Goal: Transaction & Acquisition: Book appointment/travel/reservation

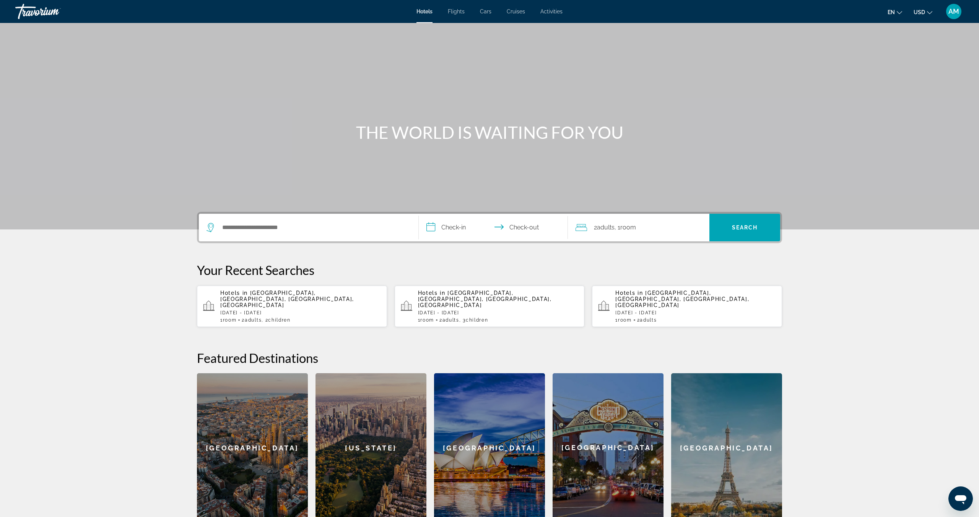
click at [463, 228] on input "**********" at bounding box center [495, 229] width 152 height 30
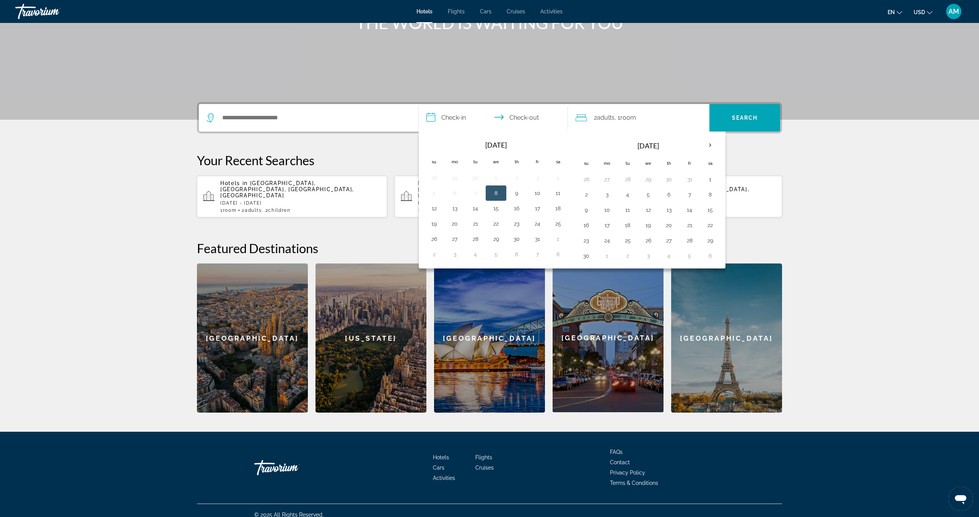
scroll to position [112, 0]
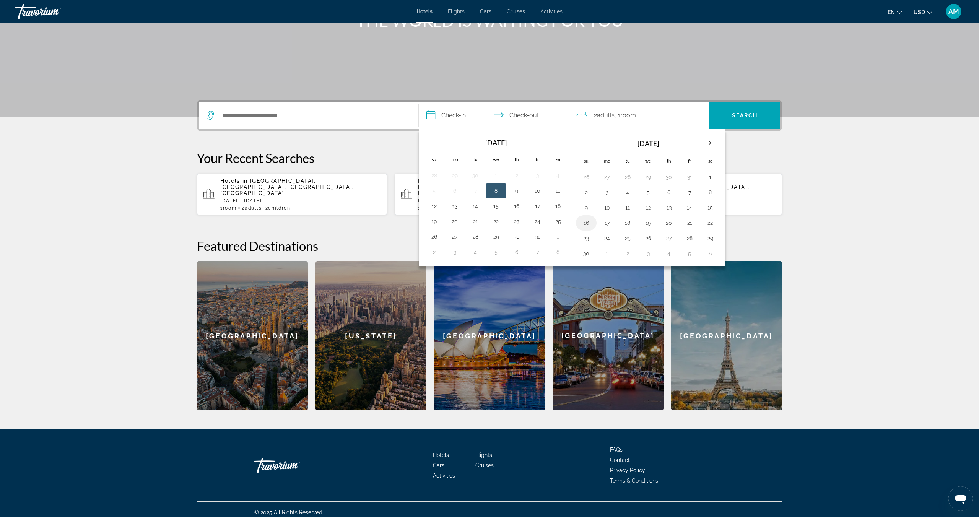
click at [583, 222] on button "16" at bounding box center [586, 223] width 12 height 11
click at [648, 226] on button "19" at bounding box center [648, 223] width 12 height 11
type input "**********"
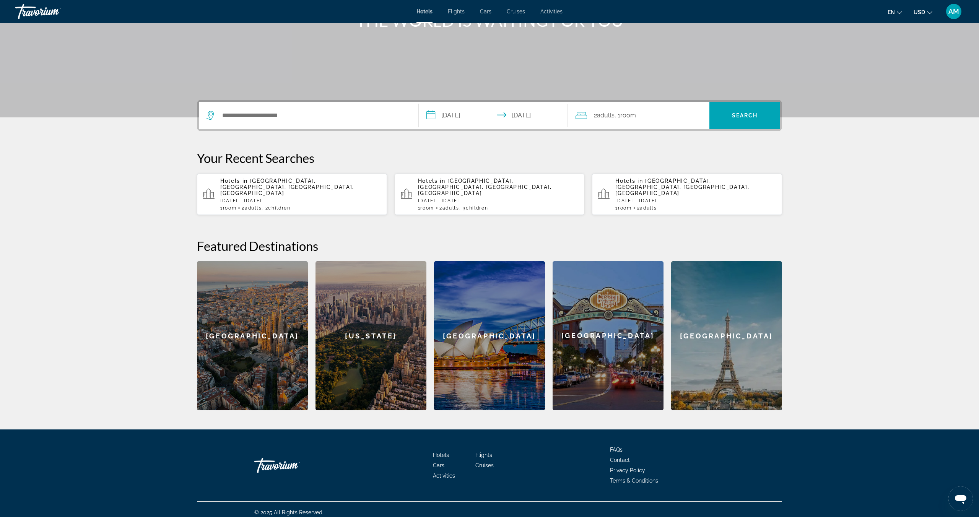
click at [626, 120] on span ", 1 Room rooms" at bounding box center [624, 115] width 21 height 11
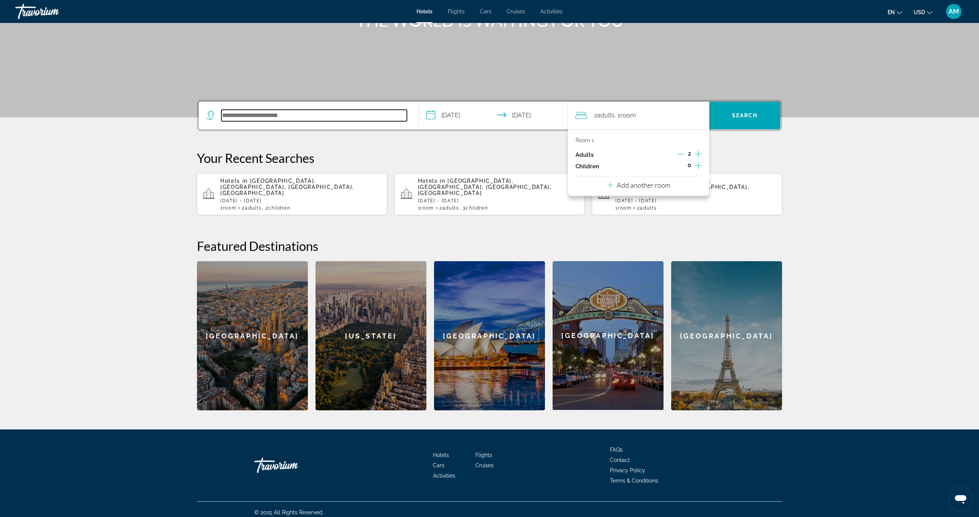
click at [276, 115] on input "Search hotel destination" at bounding box center [313, 115] width 185 height 11
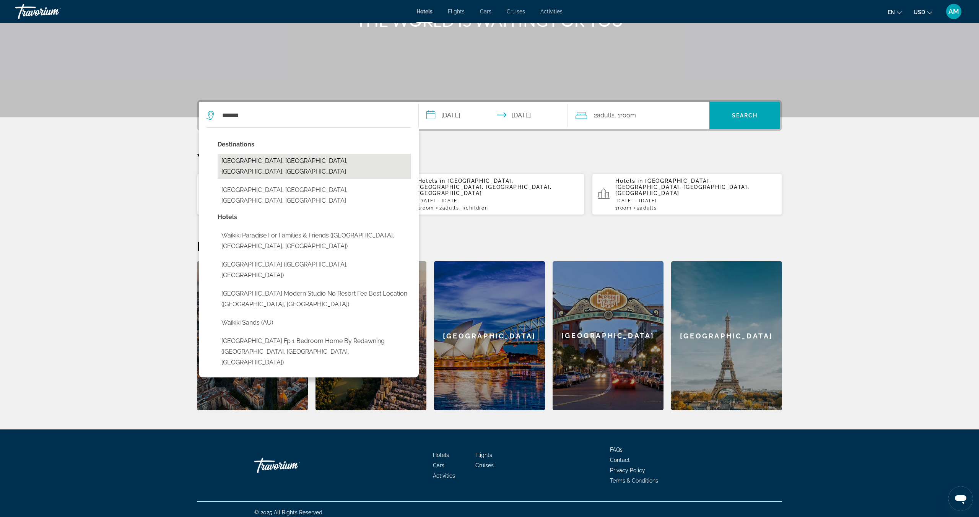
click at [248, 161] on button "[GEOGRAPHIC_DATA], [GEOGRAPHIC_DATA], [GEOGRAPHIC_DATA], [GEOGRAPHIC_DATA]" at bounding box center [314, 166] width 193 height 25
type input "**********"
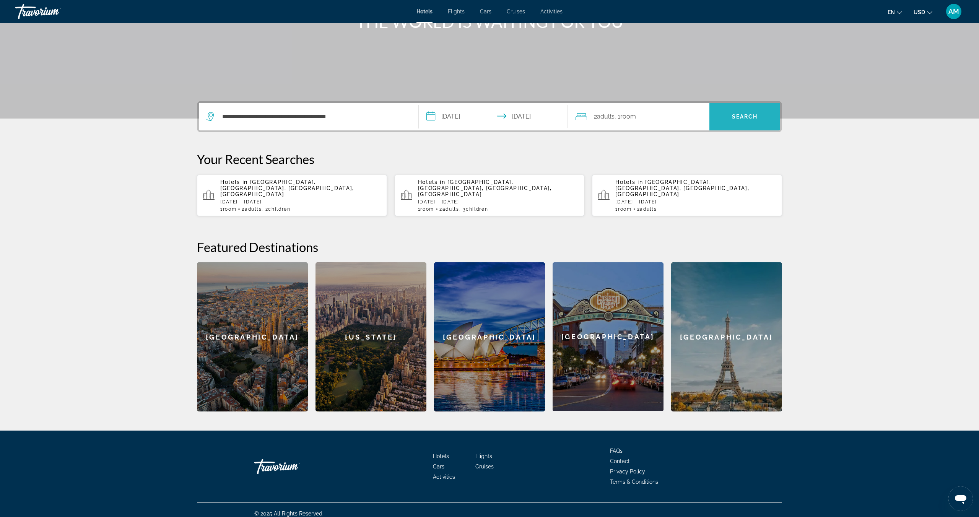
click at [744, 121] on span "Search" at bounding box center [744, 116] width 71 height 18
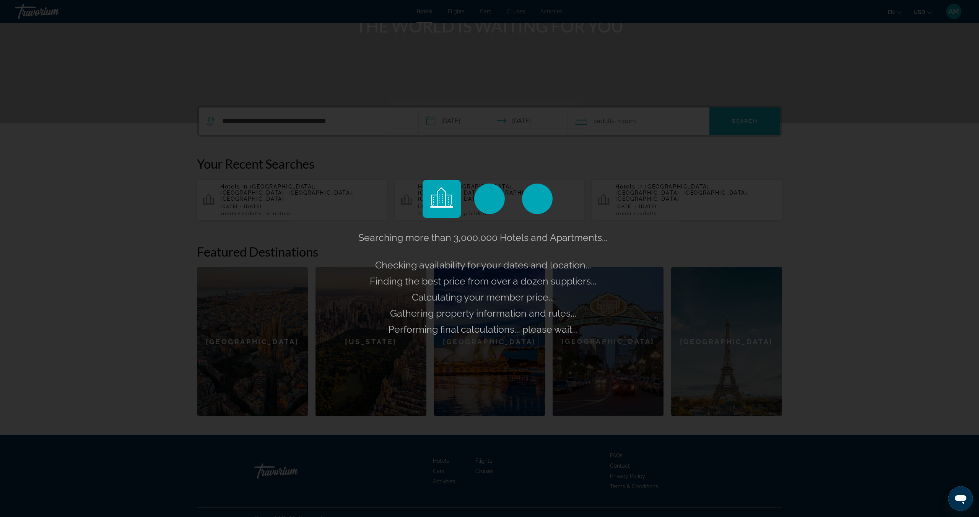
scroll to position [106, 0]
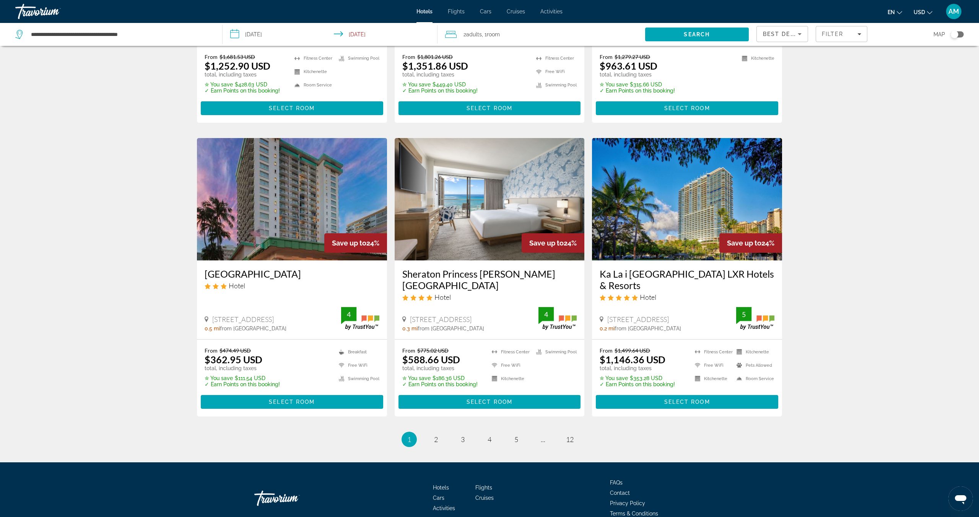
scroll to position [842, 0]
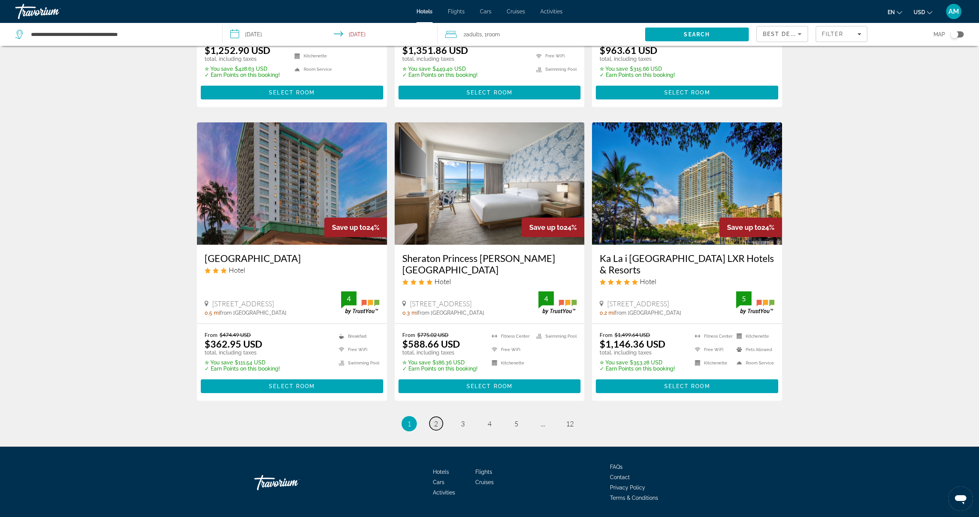
click at [437, 419] on span "2" at bounding box center [436, 423] width 4 height 8
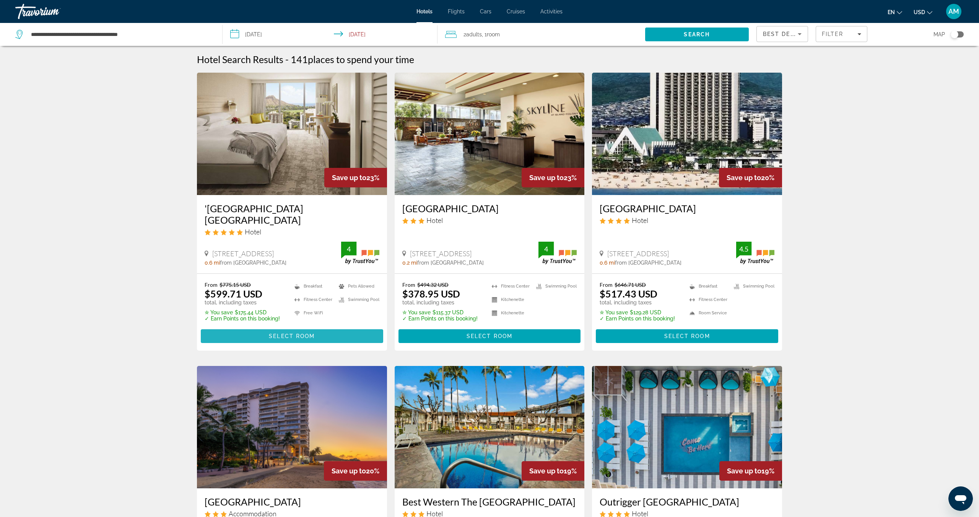
click at [284, 327] on span "Main content" at bounding box center [292, 336] width 182 height 18
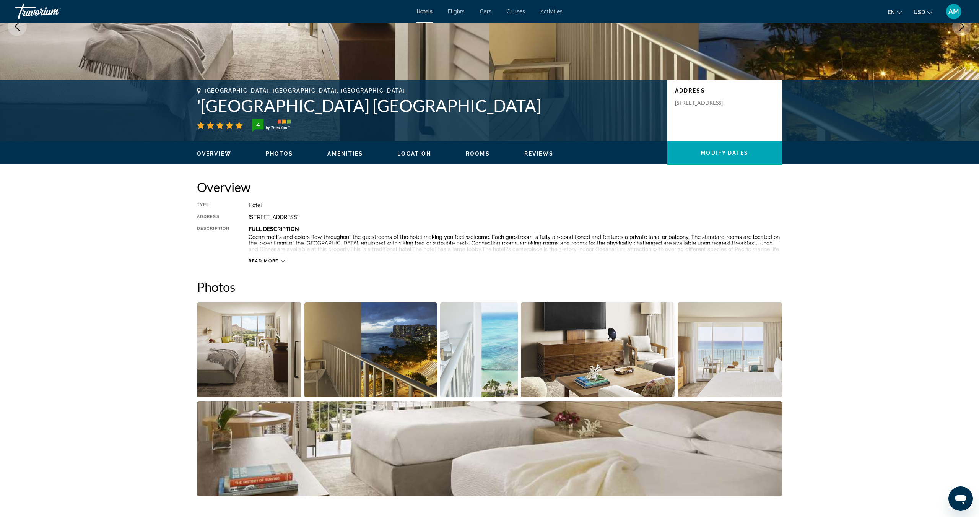
scroll to position [112, 0]
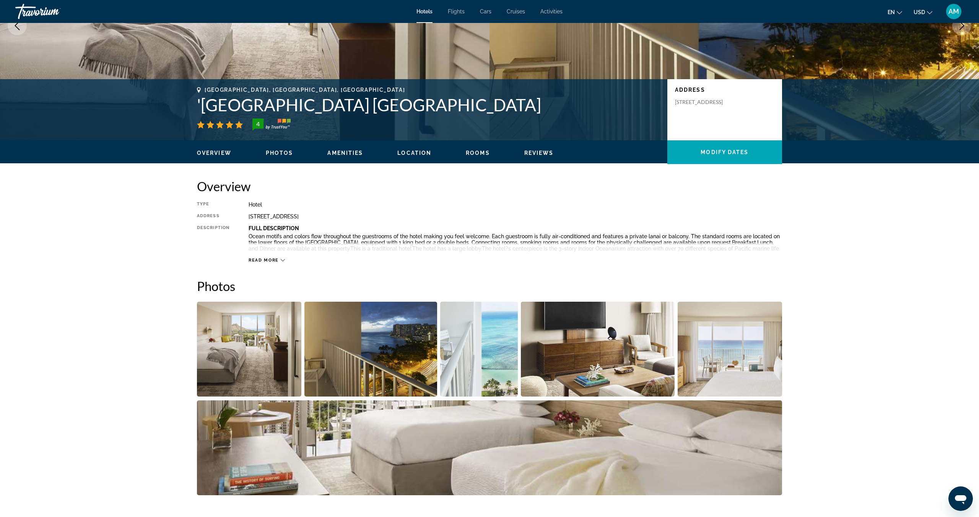
click at [388, 353] on img "Open full-screen image slider" at bounding box center [370, 349] width 133 height 95
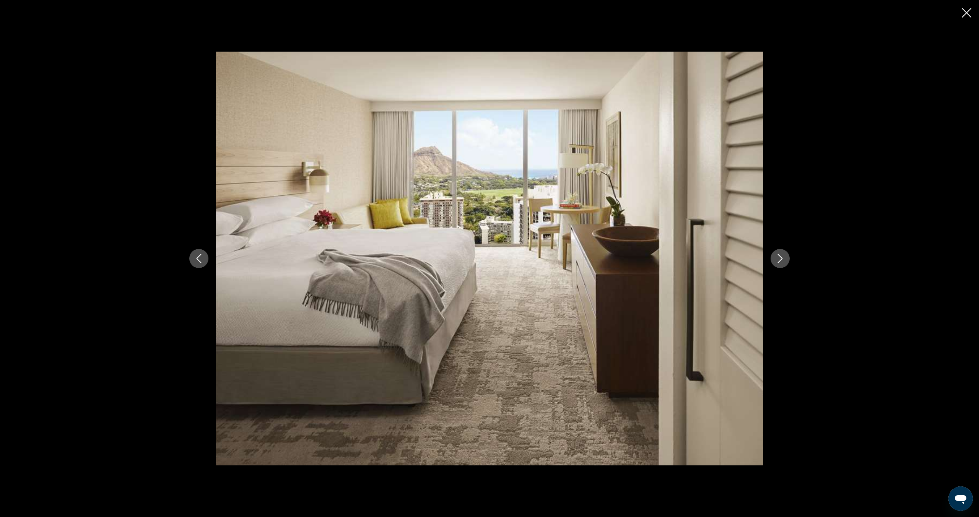
click at [782, 260] on icon "Next image" at bounding box center [779, 258] width 9 height 9
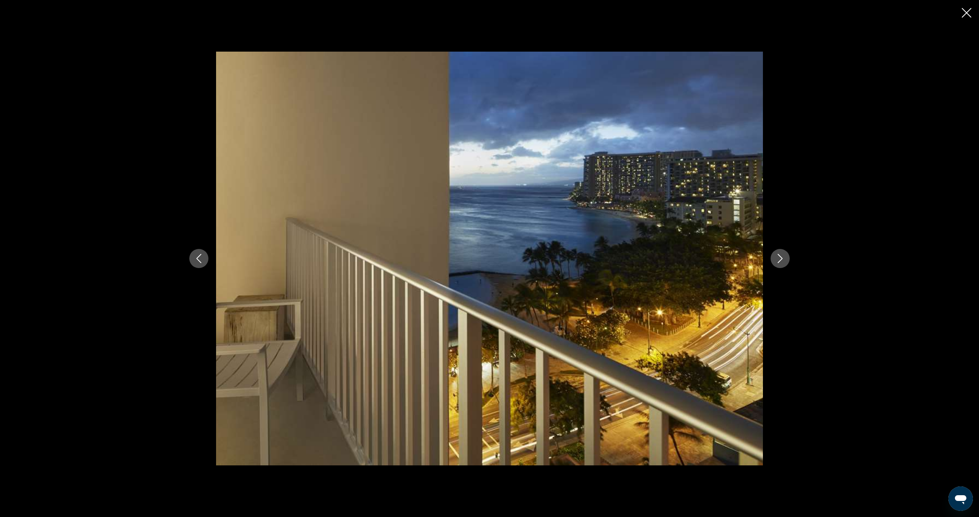
click at [782, 260] on icon "Next image" at bounding box center [779, 258] width 9 height 9
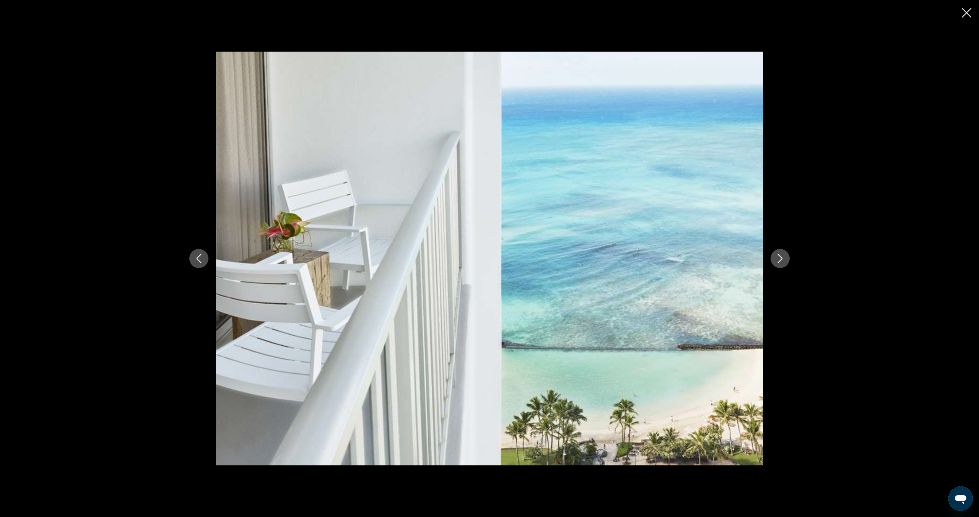
click at [782, 260] on icon "Next image" at bounding box center [779, 258] width 9 height 9
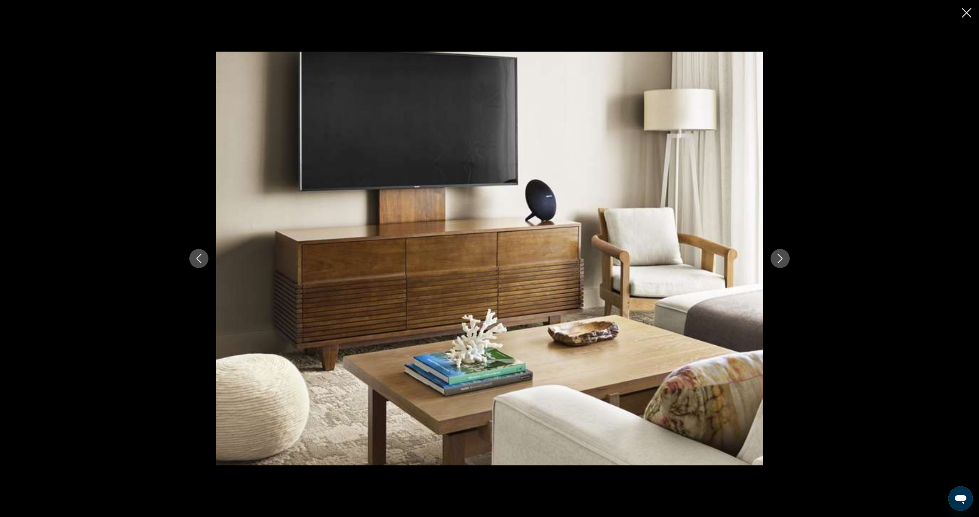
click at [782, 260] on icon "Next image" at bounding box center [779, 258] width 9 height 9
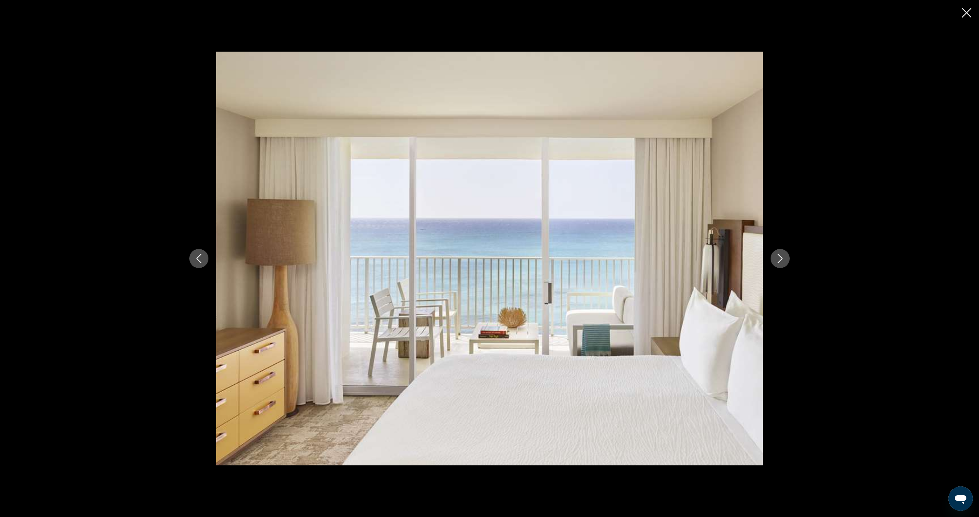
click at [782, 260] on icon "Next image" at bounding box center [779, 258] width 9 height 9
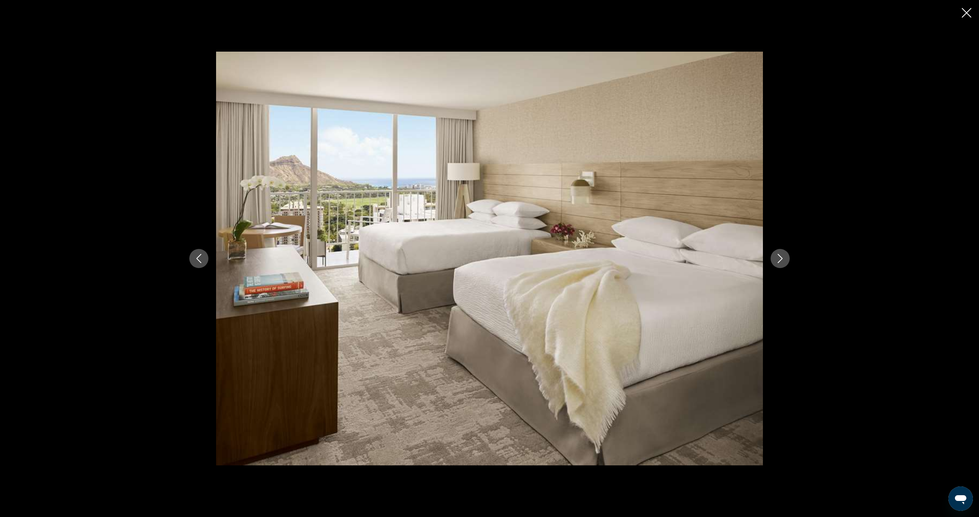
click at [782, 260] on icon "Next image" at bounding box center [779, 258] width 9 height 9
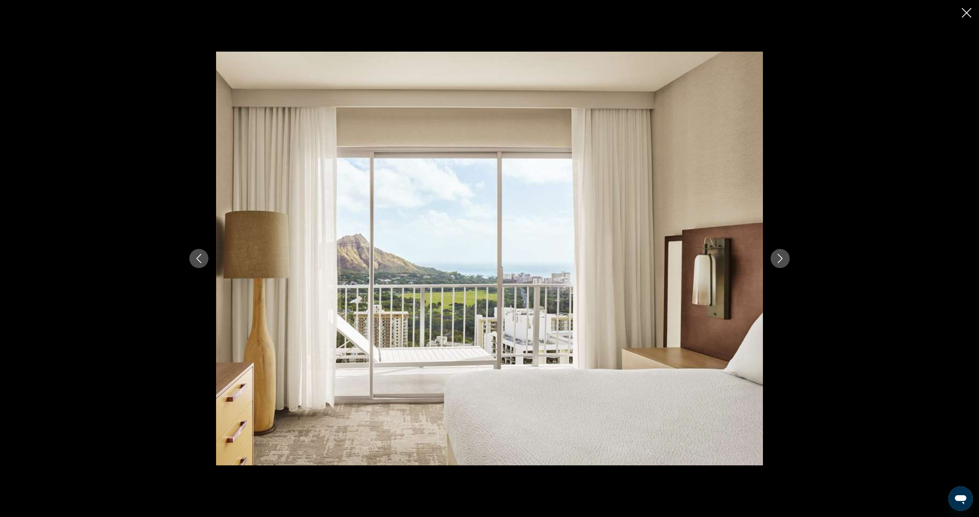
click at [782, 260] on icon "Next image" at bounding box center [779, 258] width 9 height 9
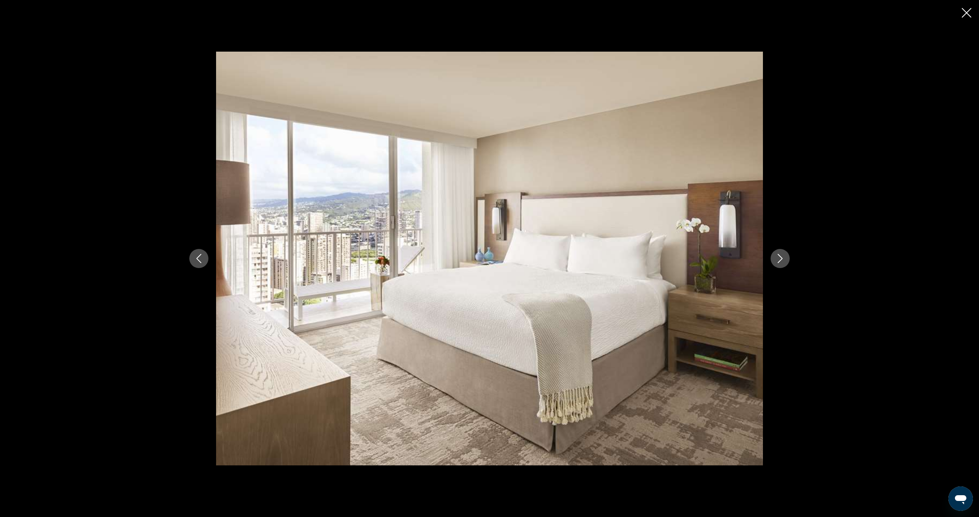
click at [782, 260] on icon "Next image" at bounding box center [779, 258] width 9 height 9
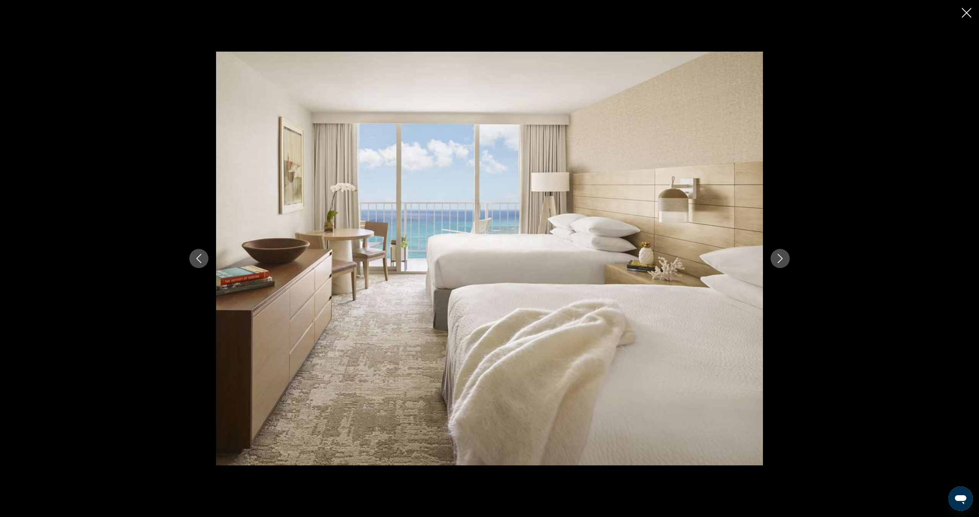
click at [782, 260] on icon "Next image" at bounding box center [779, 258] width 9 height 9
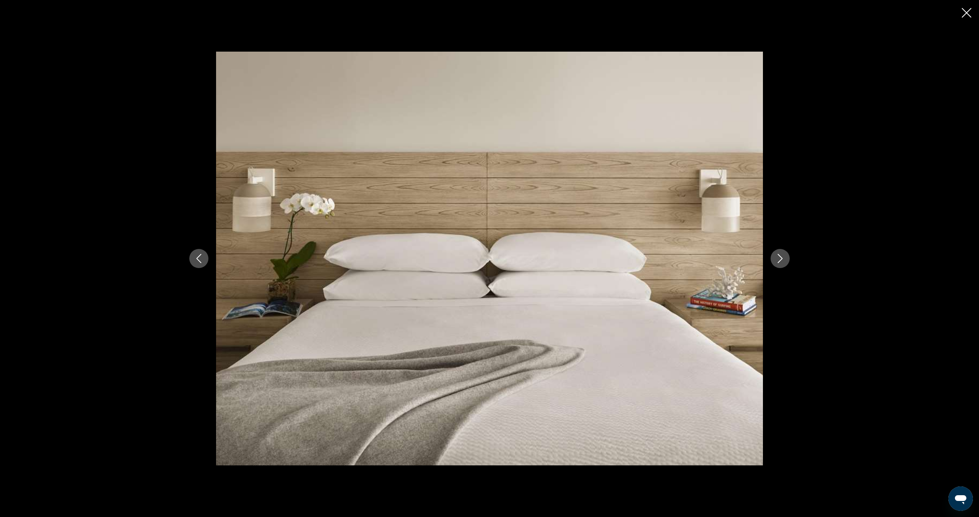
click at [782, 260] on icon "Next image" at bounding box center [779, 258] width 9 height 9
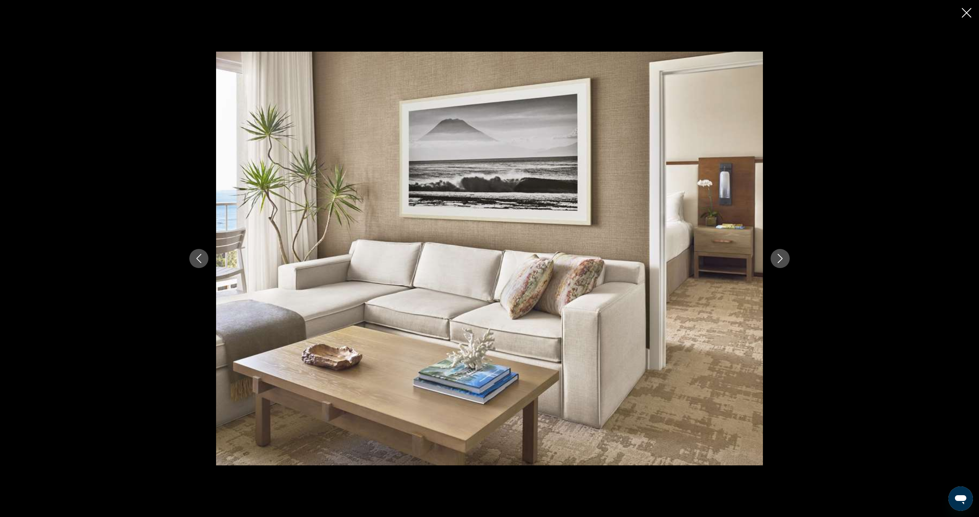
click at [782, 260] on icon "Next image" at bounding box center [779, 258] width 9 height 9
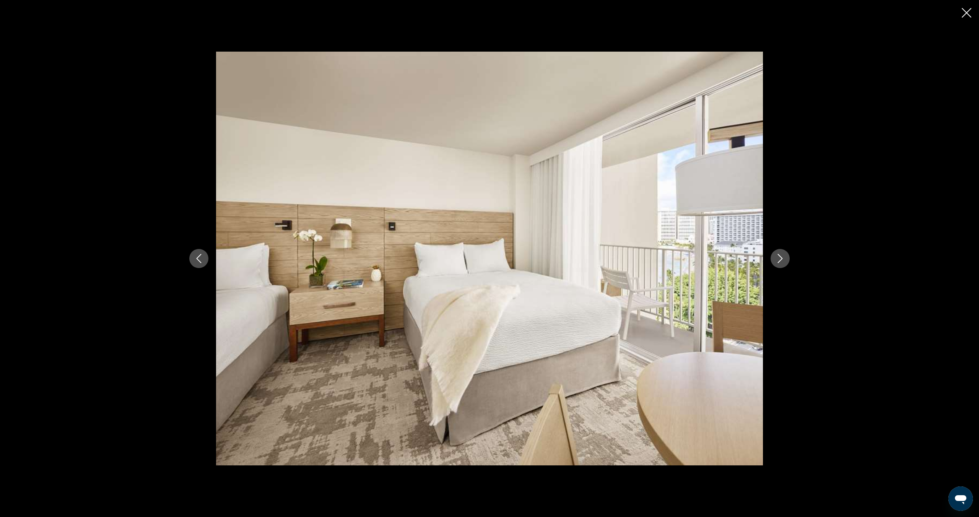
click at [782, 260] on icon "Next image" at bounding box center [779, 258] width 9 height 9
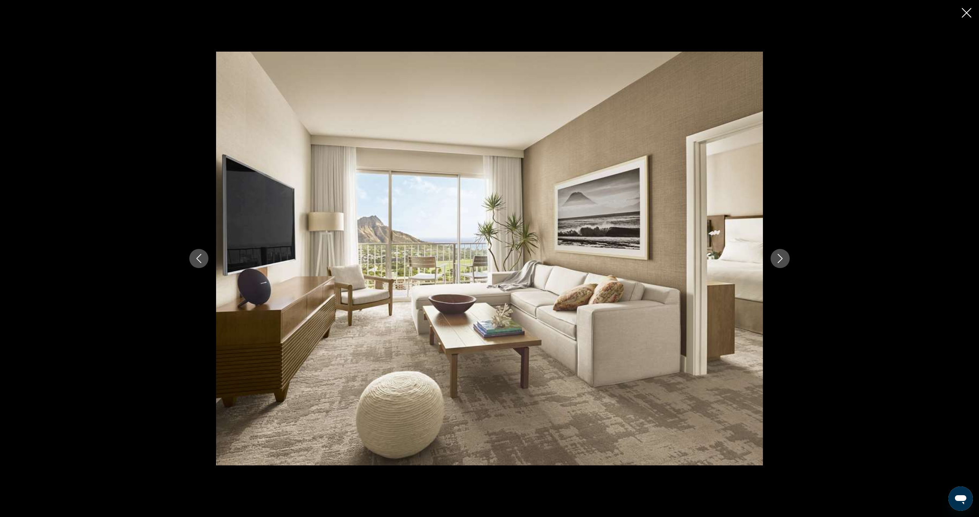
click at [782, 260] on icon "Next image" at bounding box center [779, 258] width 9 height 9
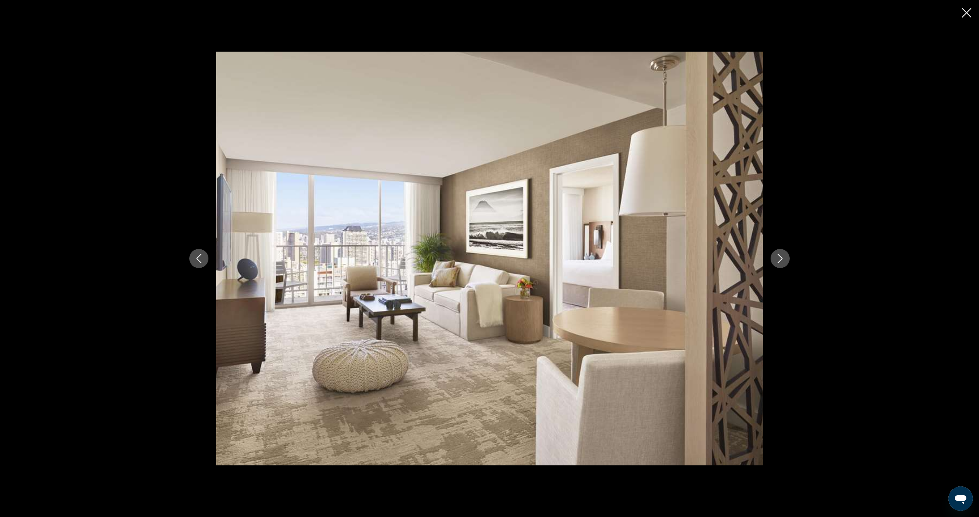
click at [782, 260] on icon "Next image" at bounding box center [779, 258] width 9 height 9
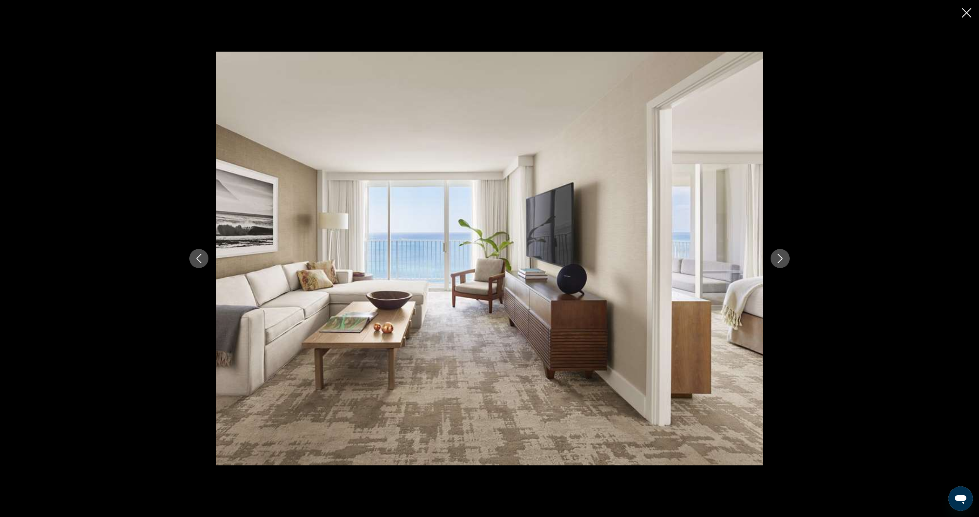
click at [782, 260] on icon "Next image" at bounding box center [779, 258] width 9 height 9
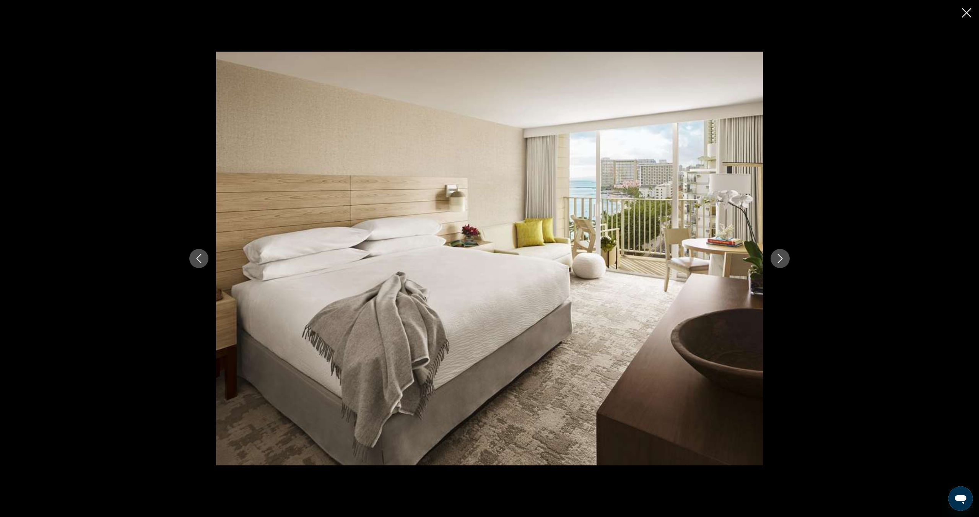
click at [782, 260] on icon "Next image" at bounding box center [779, 258] width 9 height 9
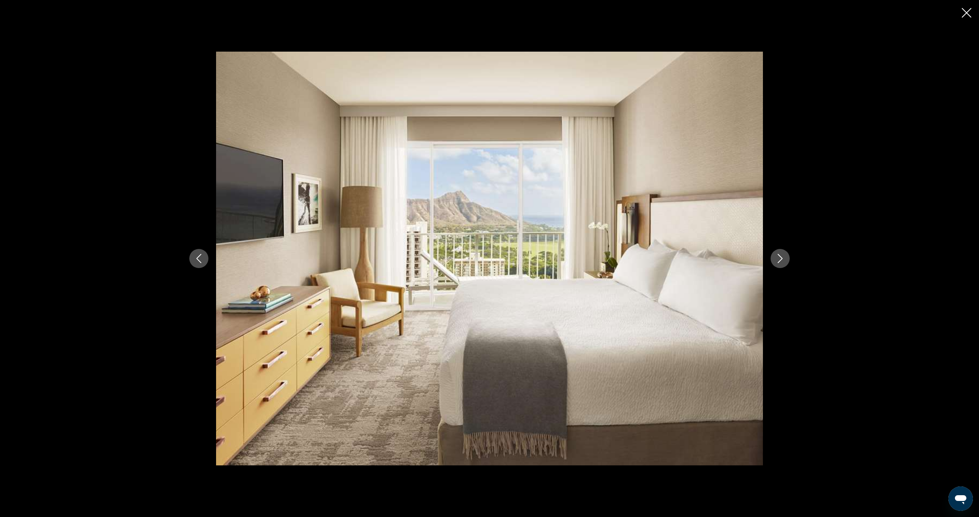
click at [782, 260] on icon "Next image" at bounding box center [779, 258] width 9 height 9
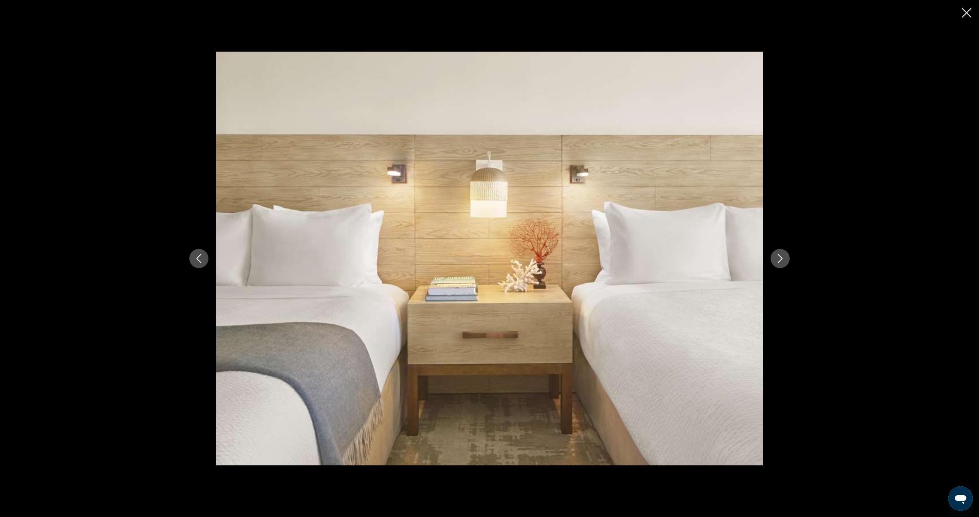
click at [966, 12] on icon "Close slideshow" at bounding box center [966, 13] width 10 height 10
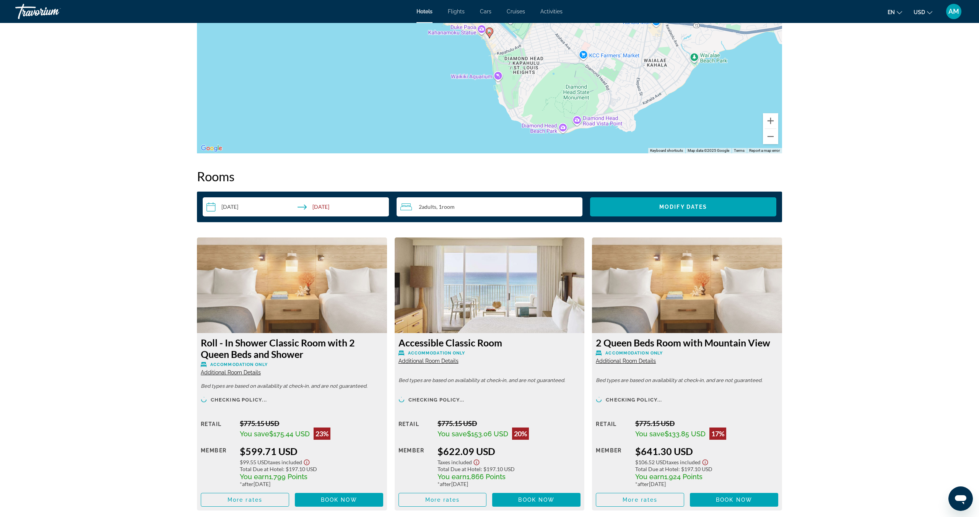
scroll to position [816, 0]
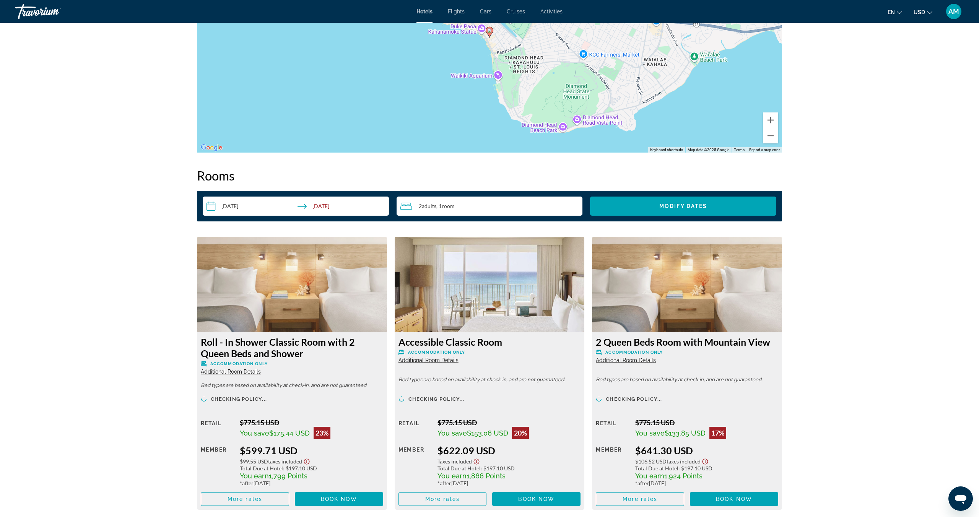
click at [462, 205] on div "2 Adult Adults , 1 Room rooms" at bounding box center [491, 205] width 182 height 9
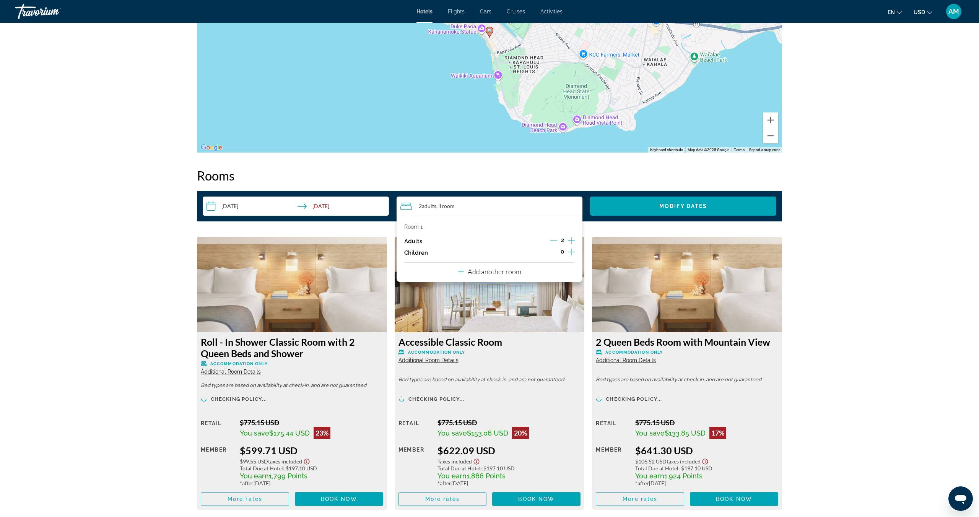
click at [571, 251] on icon "Increment children" at bounding box center [571, 251] width 7 height 9
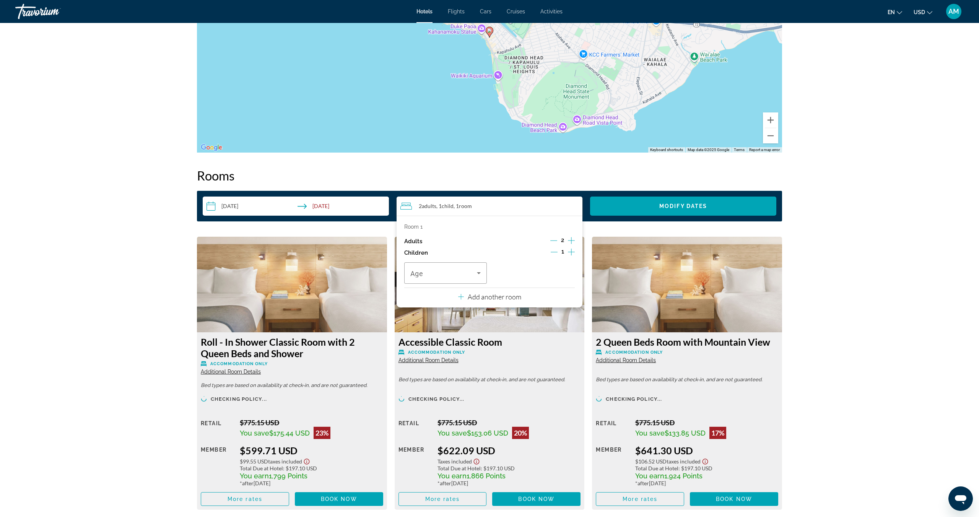
click at [571, 251] on icon "Increment children" at bounding box center [571, 251] width 7 height 9
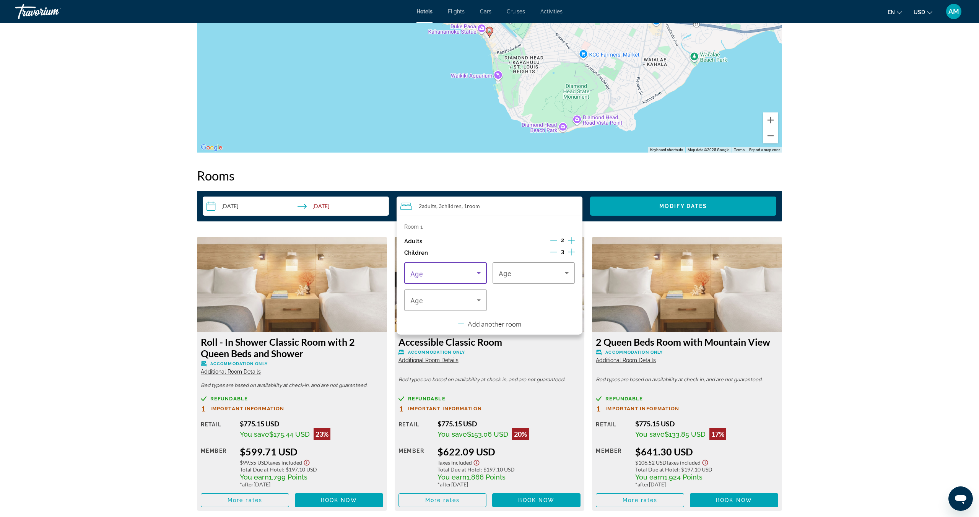
click at [481, 272] on icon "Travelers: 2 adults, 3 children" at bounding box center [478, 272] width 9 height 9
click at [431, 350] on mat-option "6" at bounding box center [445, 348] width 83 height 18
click at [458, 301] on span "Travelers: 2 adults, 3 children" at bounding box center [443, 299] width 67 height 9
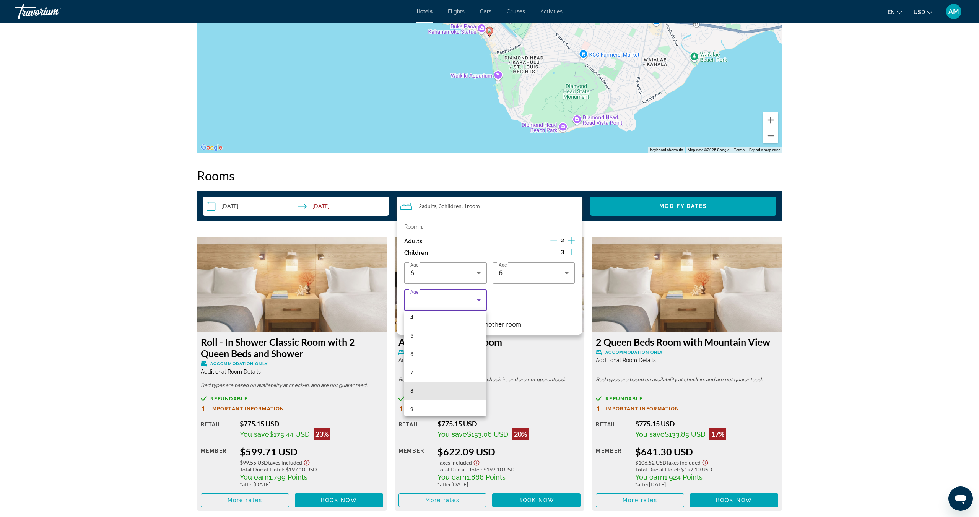
scroll to position [0, 0]
click at [453, 403] on mat-option "8" at bounding box center [445, 412] width 83 height 18
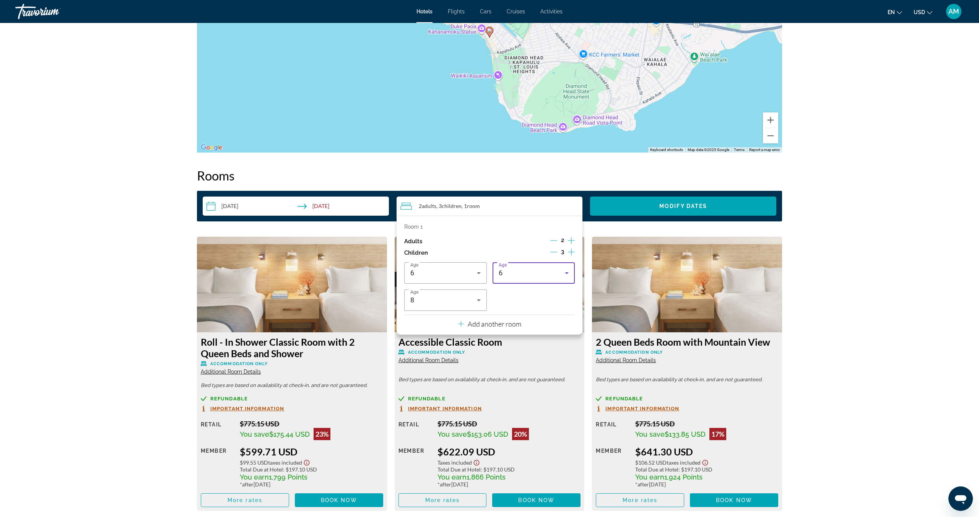
click at [524, 269] on div "6" at bounding box center [531, 272] width 67 height 9
click at [510, 306] on mat-option "10" at bounding box center [533, 304] width 83 height 18
click at [526, 206] on div "2 Adult Adults , 3 Child Children , 1 Room rooms" at bounding box center [491, 205] width 182 height 9
click at [689, 204] on span "Modify Dates" at bounding box center [683, 206] width 48 height 6
